Goal: Complete application form

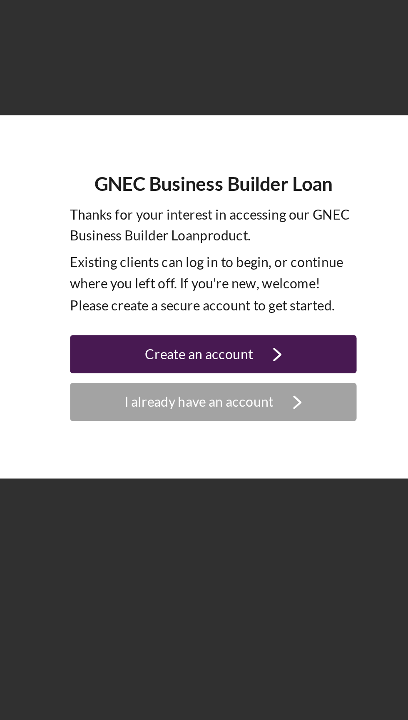
click at [153, 391] on button "Create an account Icon/Navigate" at bounding box center [204, 383] width 125 height 17
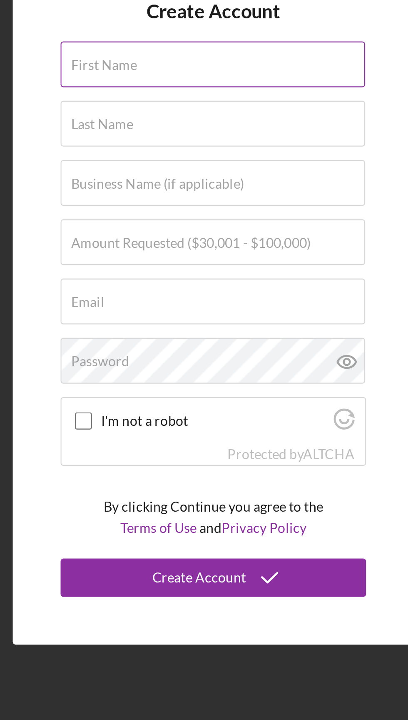
click at [153, 266] on input "First Name" at bounding box center [204, 256] width 133 height 20
type input "[PERSON_NAME]"
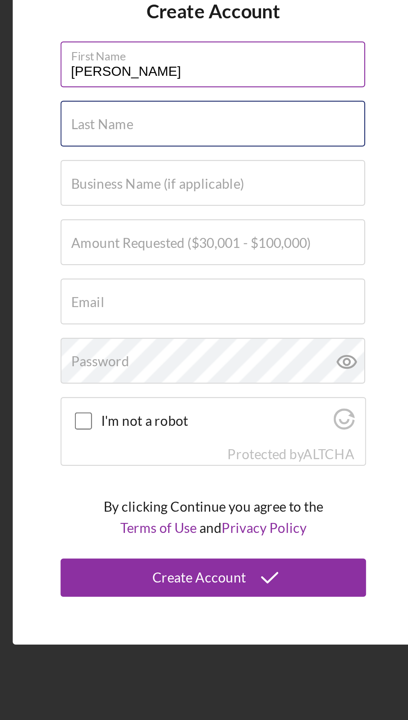
type input "[PERSON_NAME]"
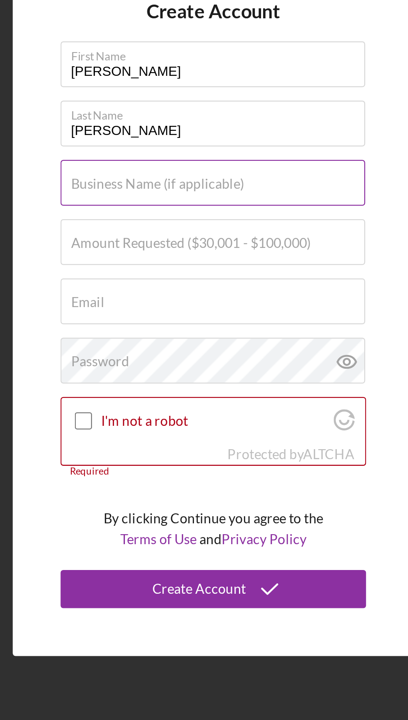
click at [146, 315] on input "Business Name (if applicable)" at bounding box center [204, 305] width 133 height 20
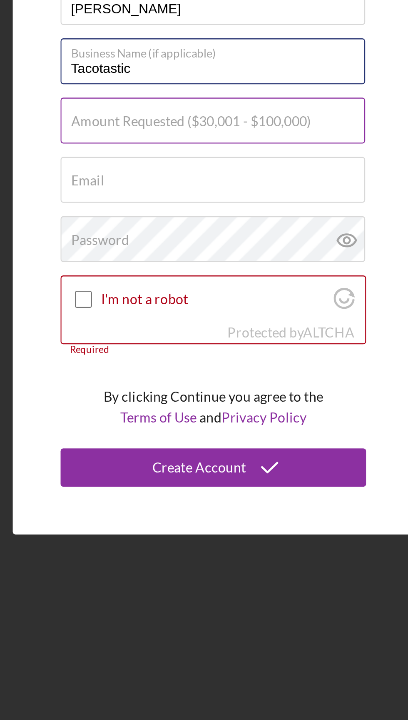
type input "Tacotastic"
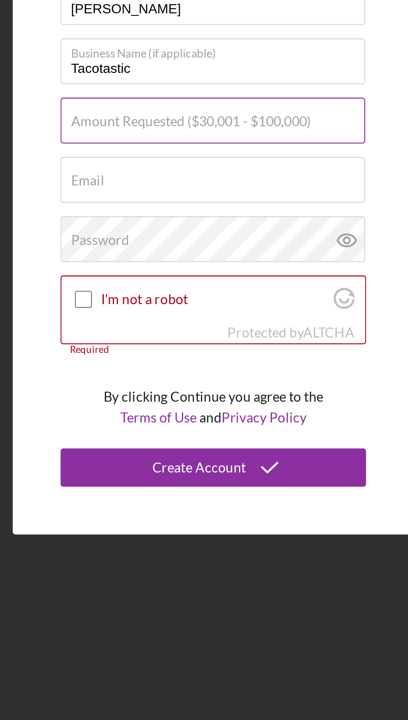
click at [148, 335] on label "Amount Requested ($30,001 - $100,000)" at bounding box center [194, 331] width 105 height 7
click at [148, 341] on input "Amount Requested ($30,001 - $100,000)" at bounding box center [204, 331] width 133 height 20
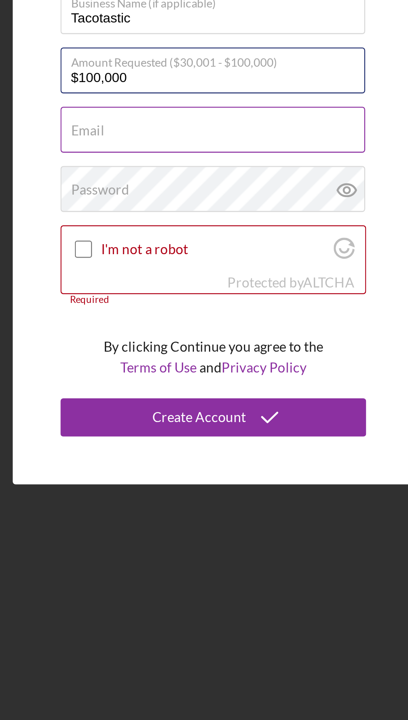
type input "$100,000"
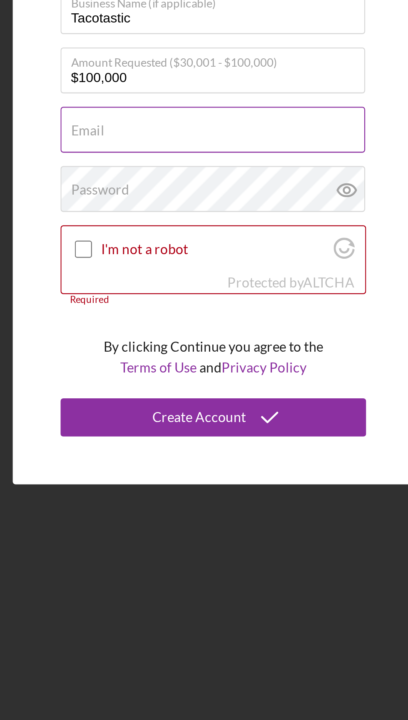
click at [146, 360] on label "Email" at bounding box center [149, 357] width 15 height 7
click at [146, 367] on input "Email" at bounding box center [204, 357] width 133 height 20
type input "[EMAIL_ADDRESS][DOMAIN_NAME]"
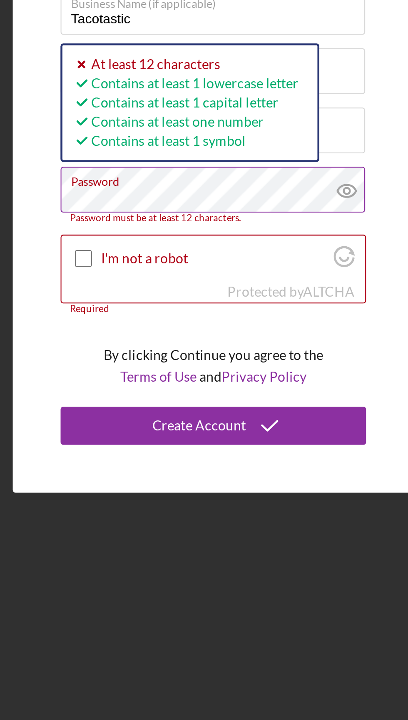
click at [269, 392] on icon at bounding box center [262, 381] width 21 height 21
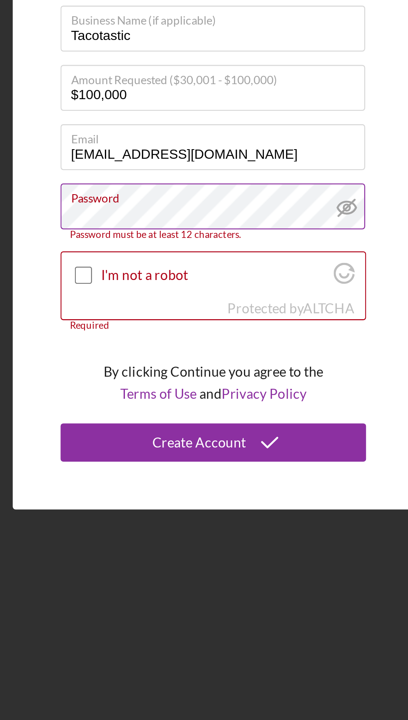
click at [185, 380] on label "Password" at bounding box center [206, 375] width 128 height 9
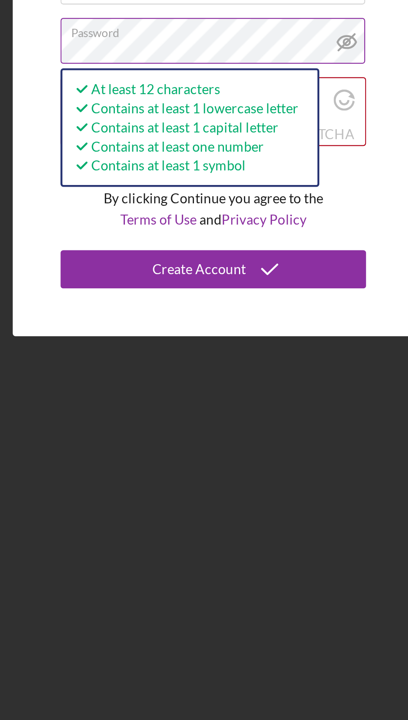
scroll to position [2, 0]
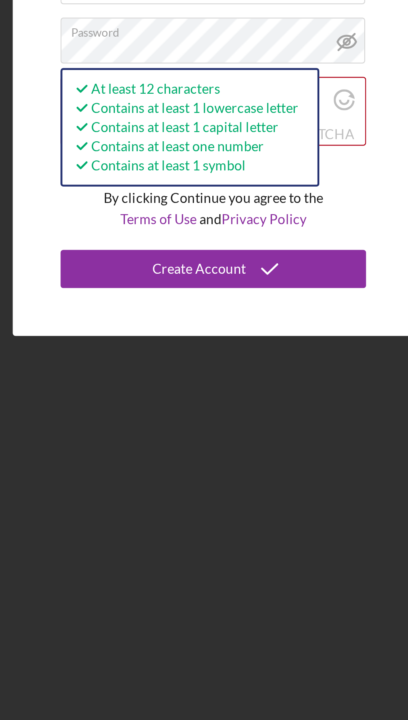
click at [120, 465] on div "Create Account First Name [PERSON_NAME] Last Name [PERSON_NAME] Business Name (…" at bounding box center [204, 358] width 175 height 306
click at [118, 477] on div "Create Account First Name [PERSON_NAME] Last Name [PERSON_NAME] Business Name (…" at bounding box center [204, 358] width 175 height 306
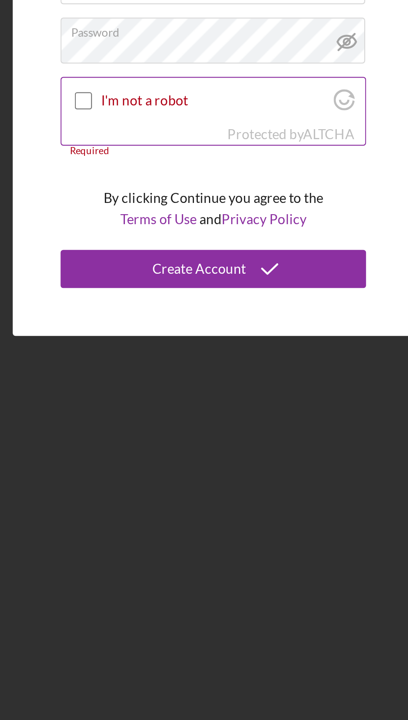
click at [144, 413] on input "I'm not a robot" at bounding box center [148, 409] width 8 height 8
checkbox input "true"
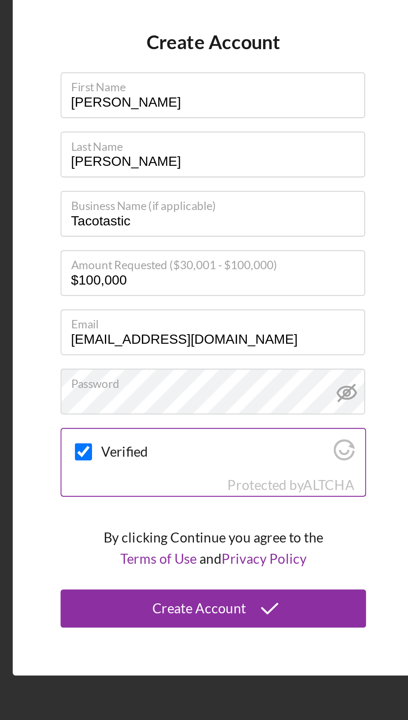
scroll to position [0, 0]
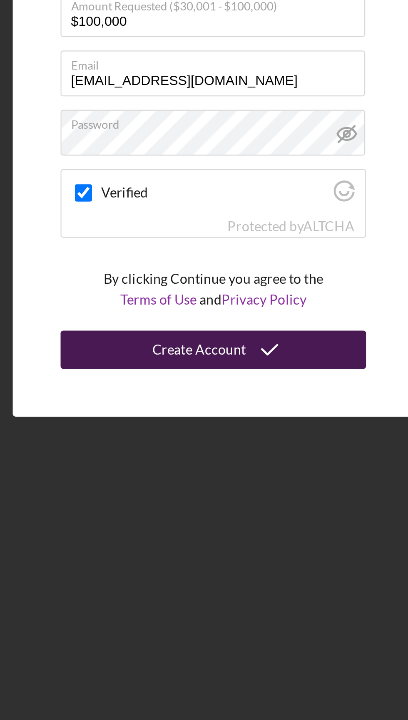
click at [166, 488] on button "Create Account" at bounding box center [204, 479] width 133 height 17
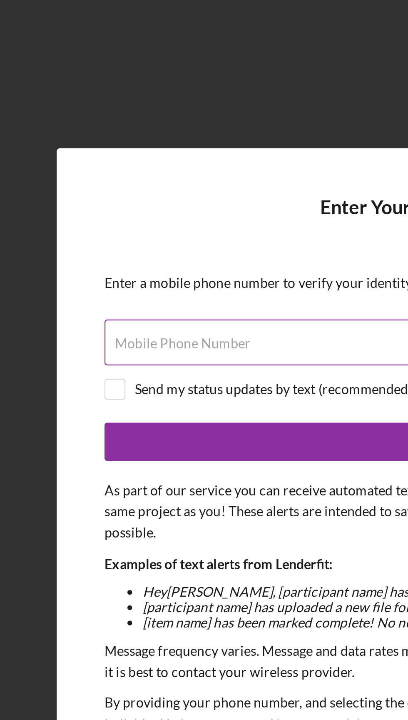
click at [67, 280] on input "Mobile Phone Number" at bounding box center [204, 270] width 312 height 20
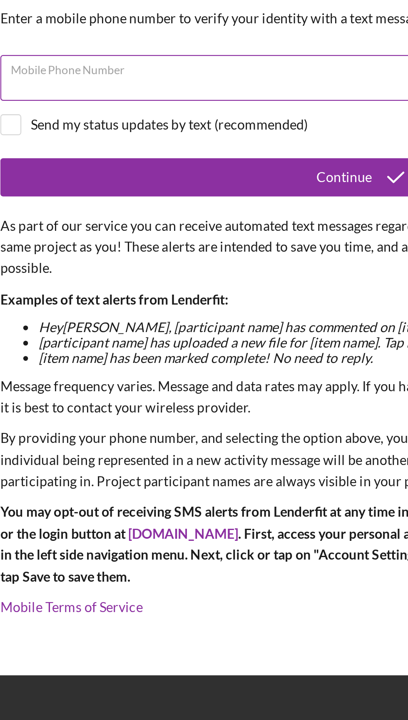
type input "(173) 253-4251"
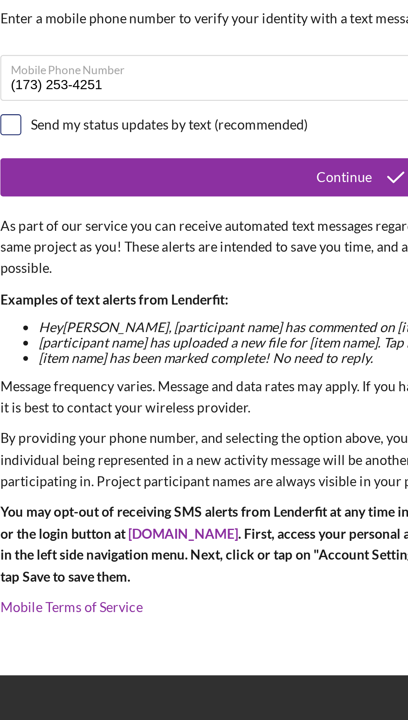
click at [52, 295] on input "checkbox" at bounding box center [52, 290] width 8 height 8
checkbox input "true"
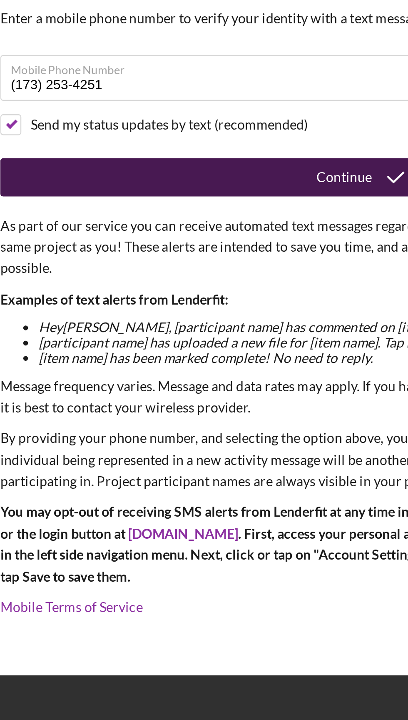
click at [130, 322] on button "Continue" at bounding box center [204, 313] width 313 height 17
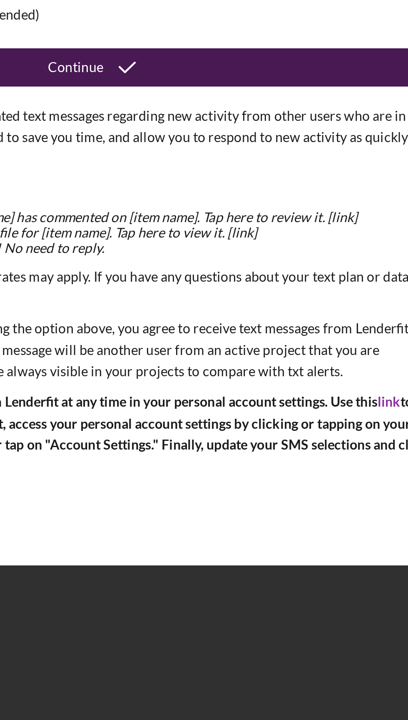
click at [198, 322] on div "Continue" at bounding box center [198, 313] width 24 height 17
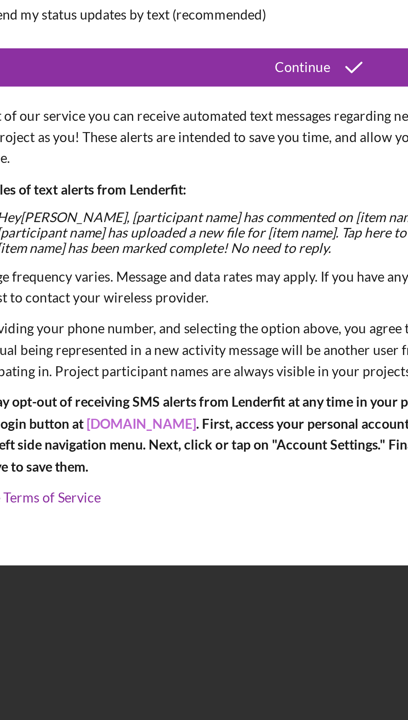
click at [134, 472] on link "[DOMAIN_NAME]" at bounding box center [128, 468] width 48 height 7
